Goal: Information Seeking & Learning: Learn about a topic

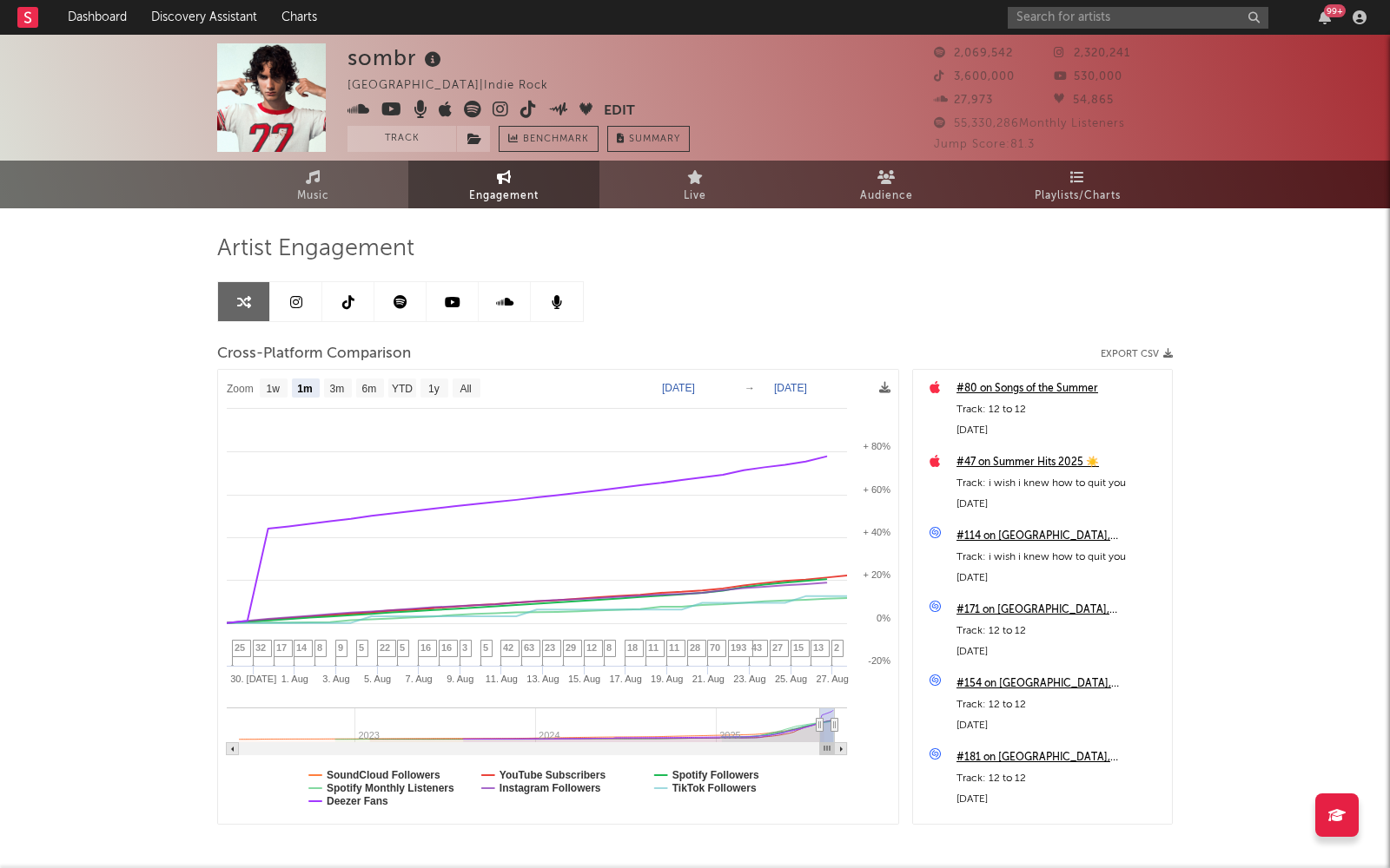
select select "1m"
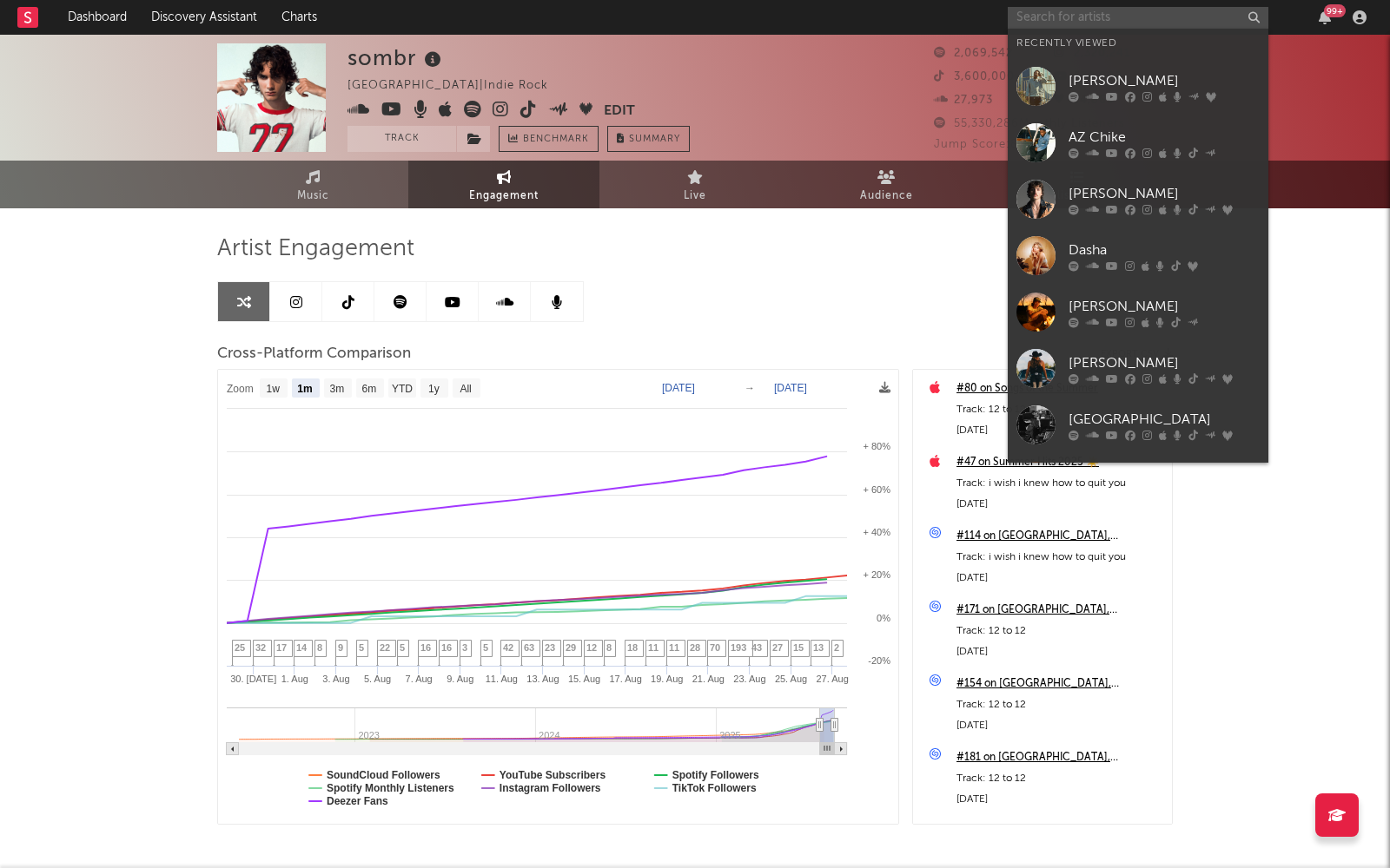
click at [1118, 12] on input "text" at bounding box center [1137, 17] width 260 height 22
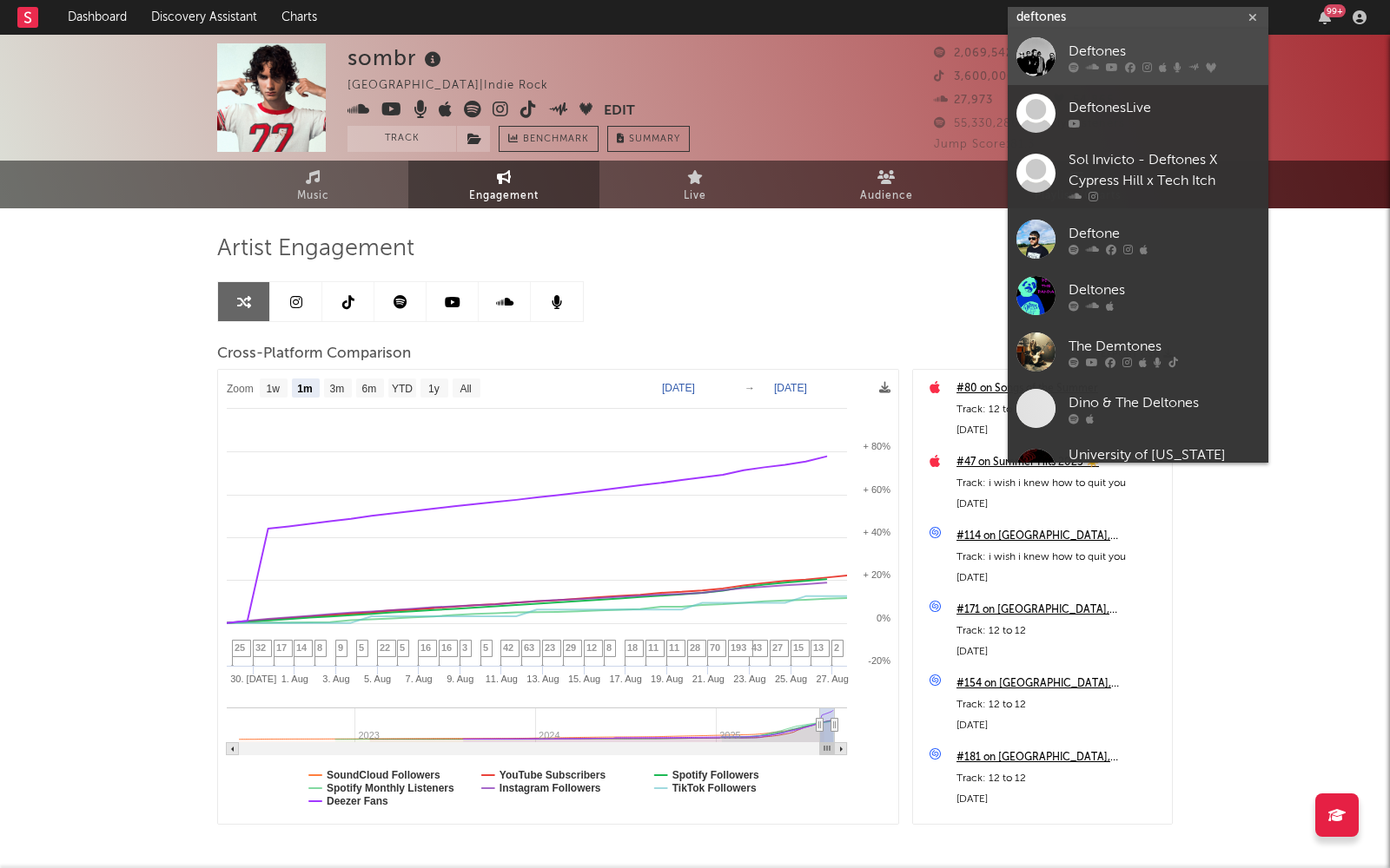
type input "deftones"
click at [1096, 60] on div "Deftones" at bounding box center [1163, 52] width 191 height 21
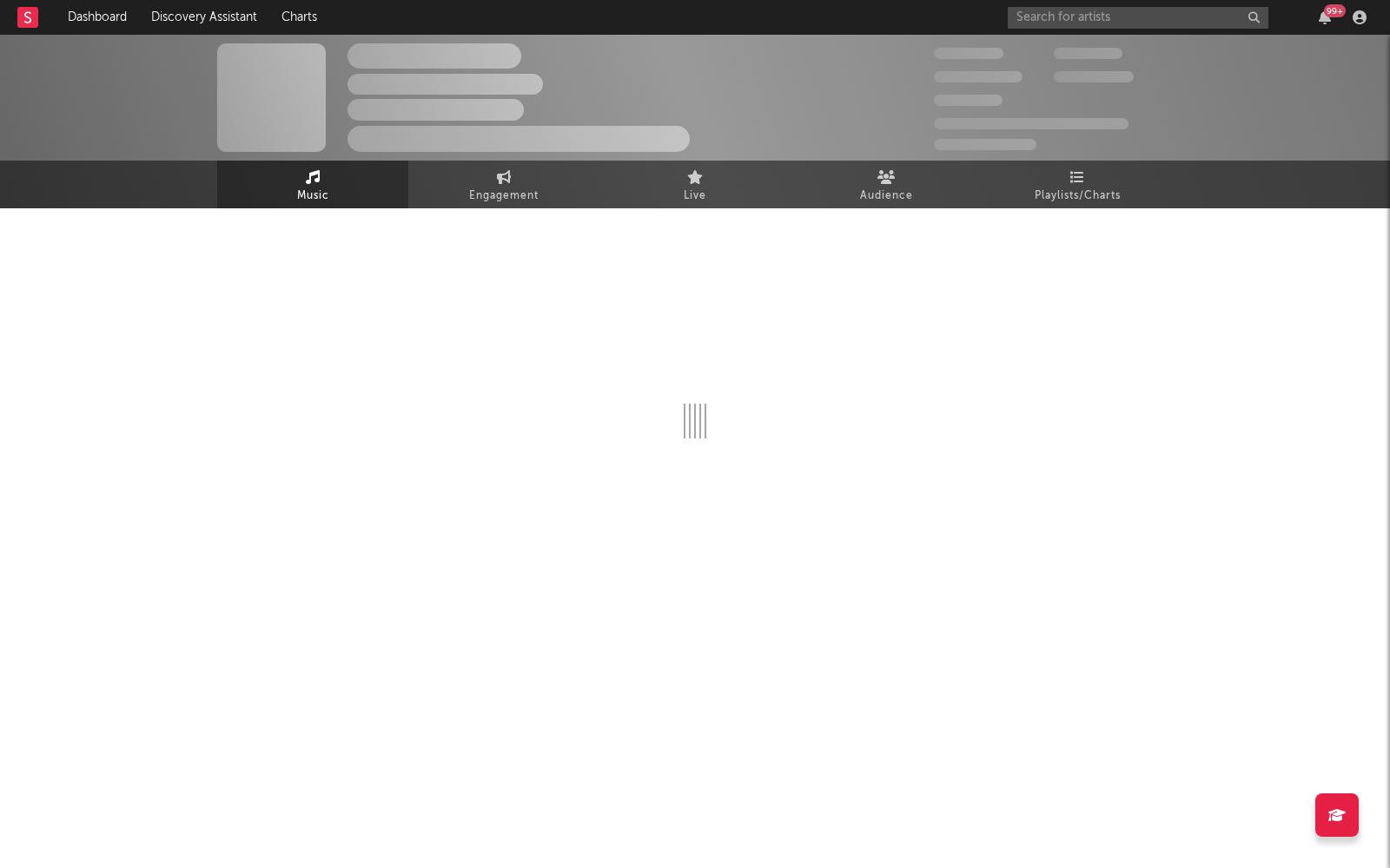
select select "6m"
